Goal: Information Seeking & Learning: Compare options

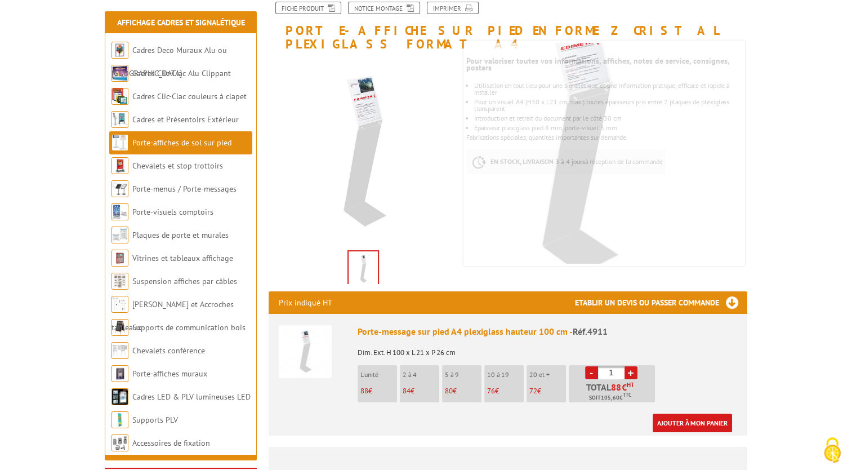
scroll to position [150, 0]
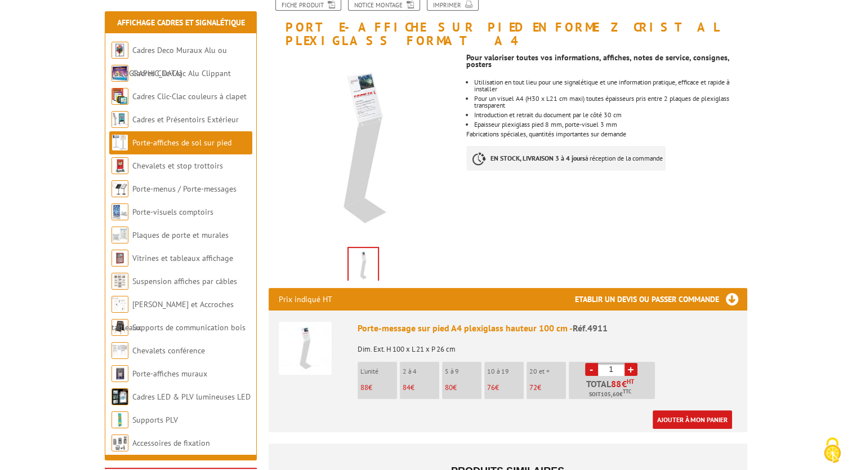
click at [367, 257] on img at bounding box center [363, 265] width 29 height 35
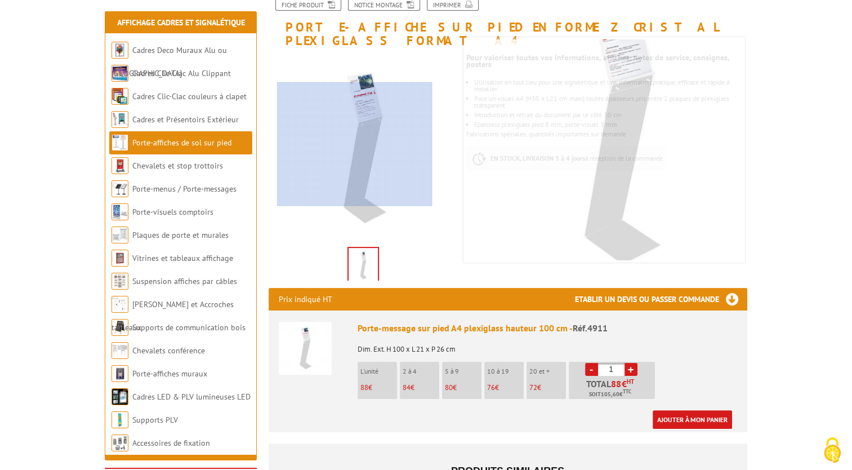
click at [354, 141] on div at bounding box center [354, 144] width 155 height 124
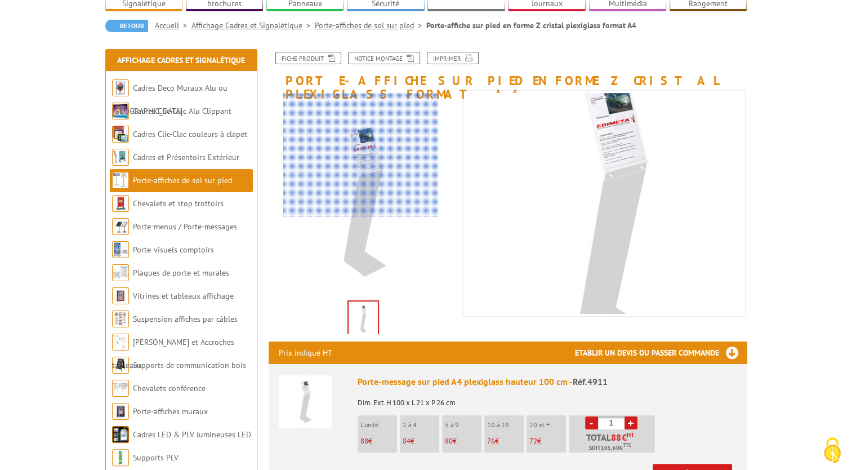
scroll to position [75, 0]
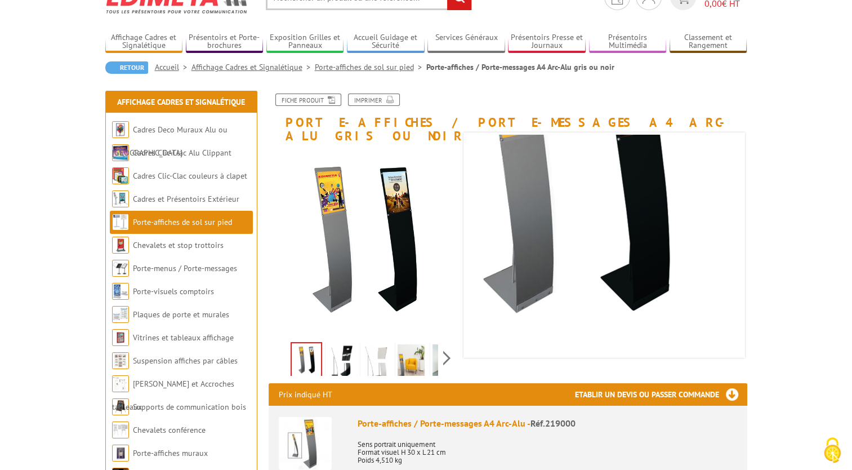
scroll to position [150, 0]
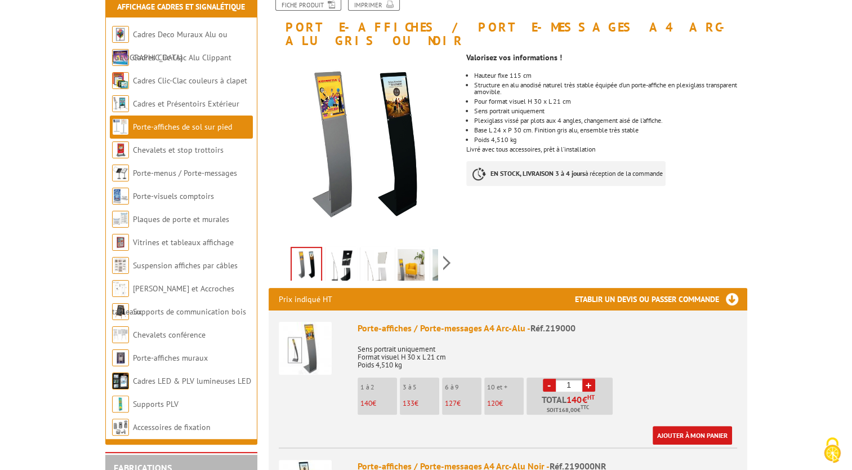
click at [334, 258] on img at bounding box center [341, 266] width 27 height 35
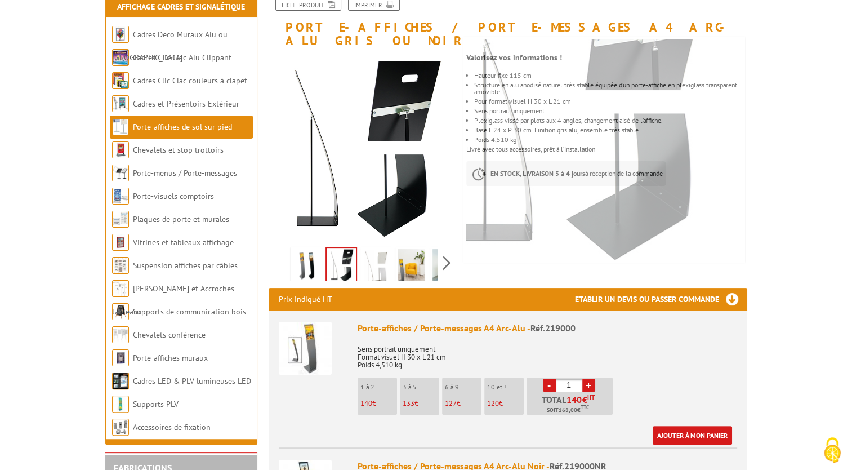
click at [369, 257] on img at bounding box center [376, 266] width 27 height 35
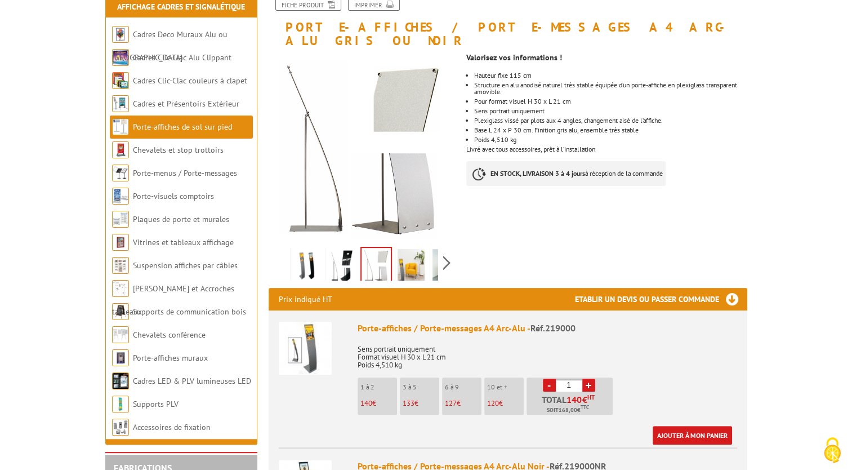
click at [419, 253] on img at bounding box center [411, 266] width 27 height 35
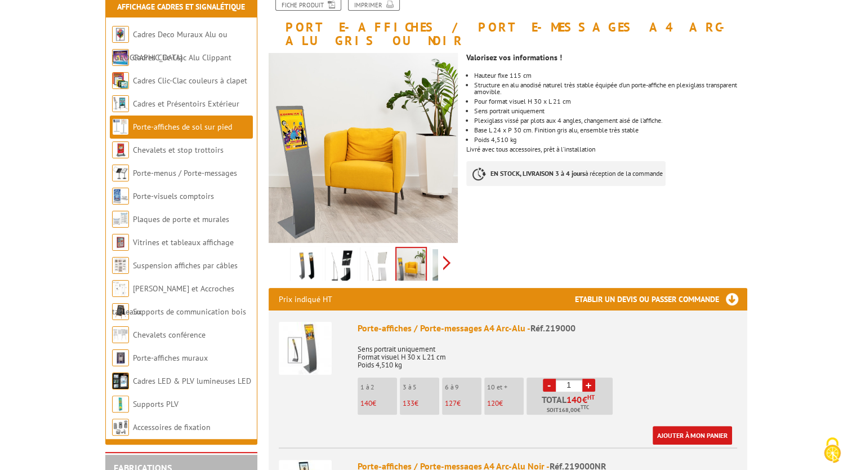
click at [449, 252] on div "Previous Next" at bounding box center [364, 262] width 190 height 39
click at [394, 250] on img at bounding box center [385, 266] width 27 height 35
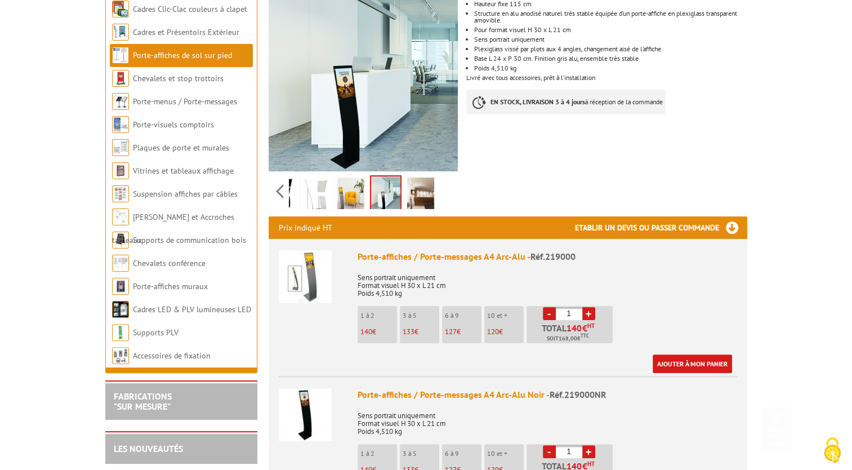
scroll to position [300, 0]
